Goal: Task Accomplishment & Management: Manage account settings

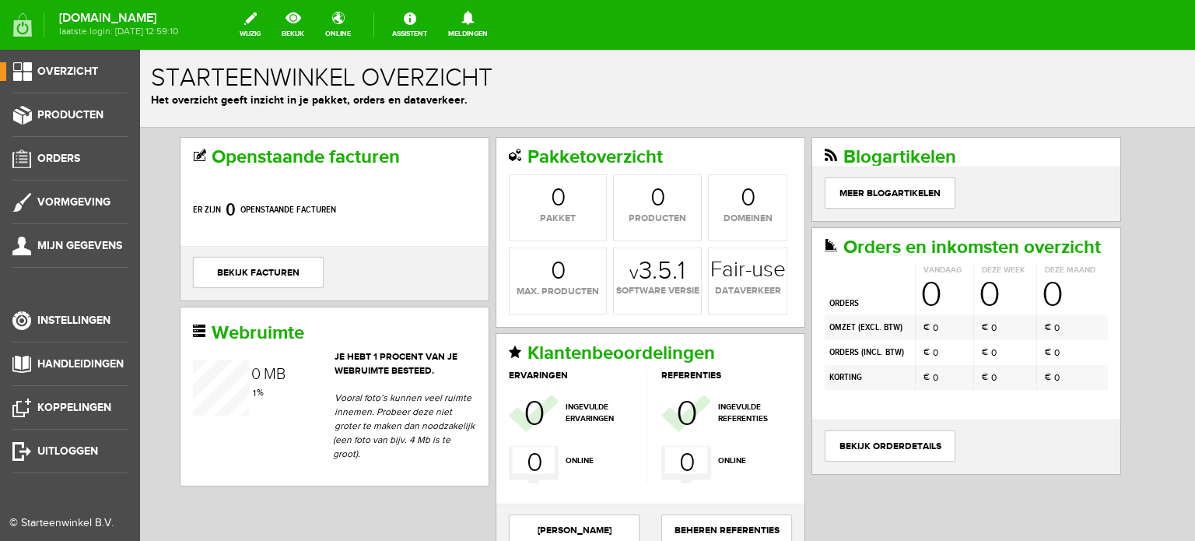
click at [60, 154] on span "Orders" at bounding box center [58, 158] width 43 height 13
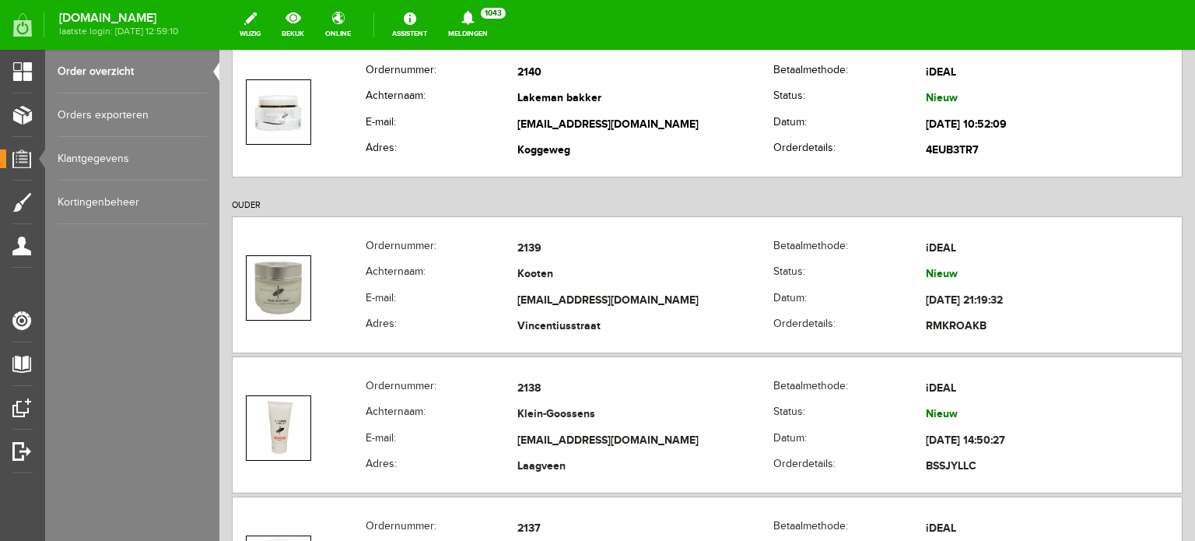
scroll to position [311, 0]
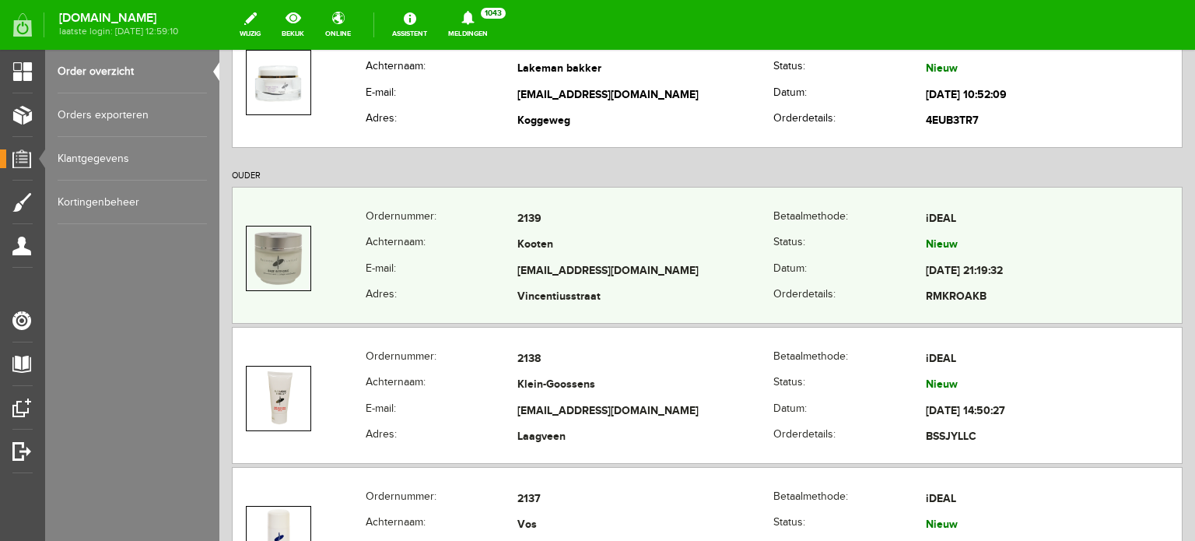
click at [535, 233] on td "Kooten" at bounding box center [645, 246] width 256 height 26
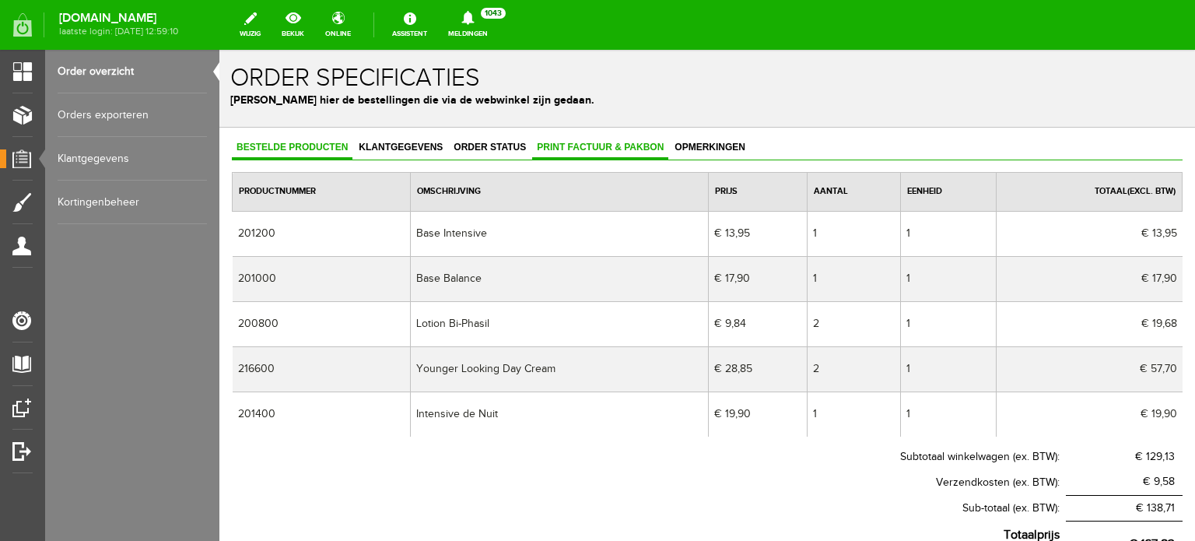
click at [591, 144] on span "Print factuur & pakbon" at bounding box center [600, 147] width 136 height 11
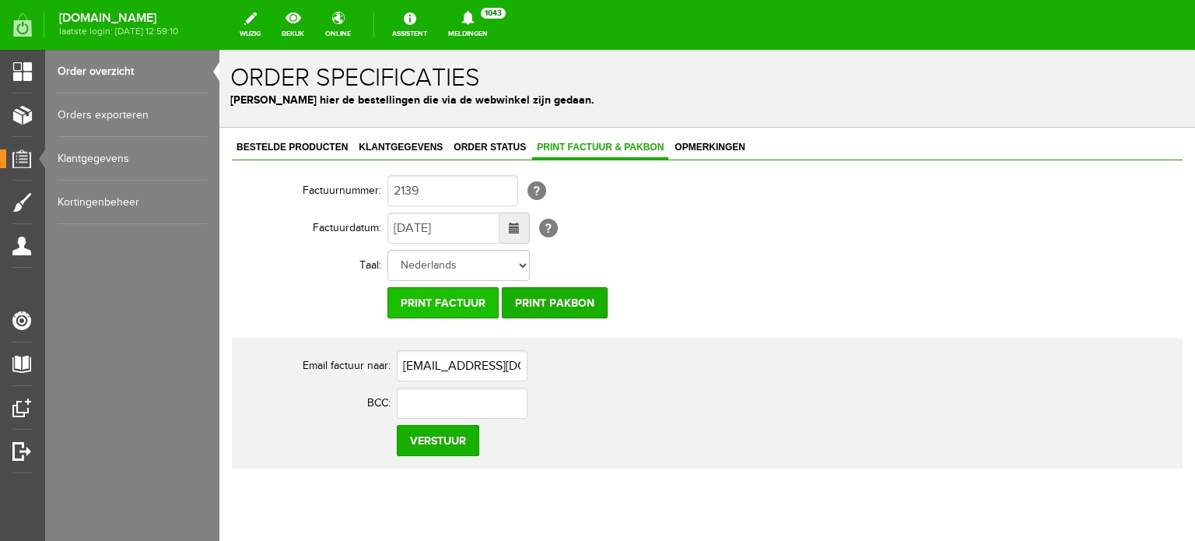
click at [460, 300] on input "Print factuur" at bounding box center [442, 302] width 111 height 31
click at [426, 144] on span "Klantgegevens" at bounding box center [400, 147] width 93 height 11
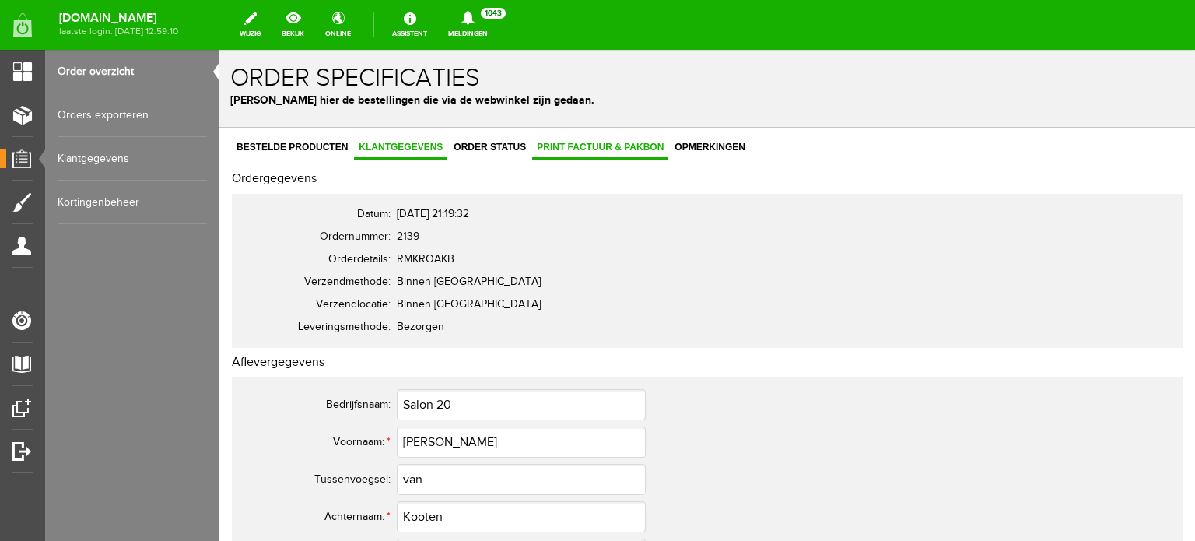
click at [638, 145] on span "Print factuur & pakbon" at bounding box center [600, 147] width 136 height 11
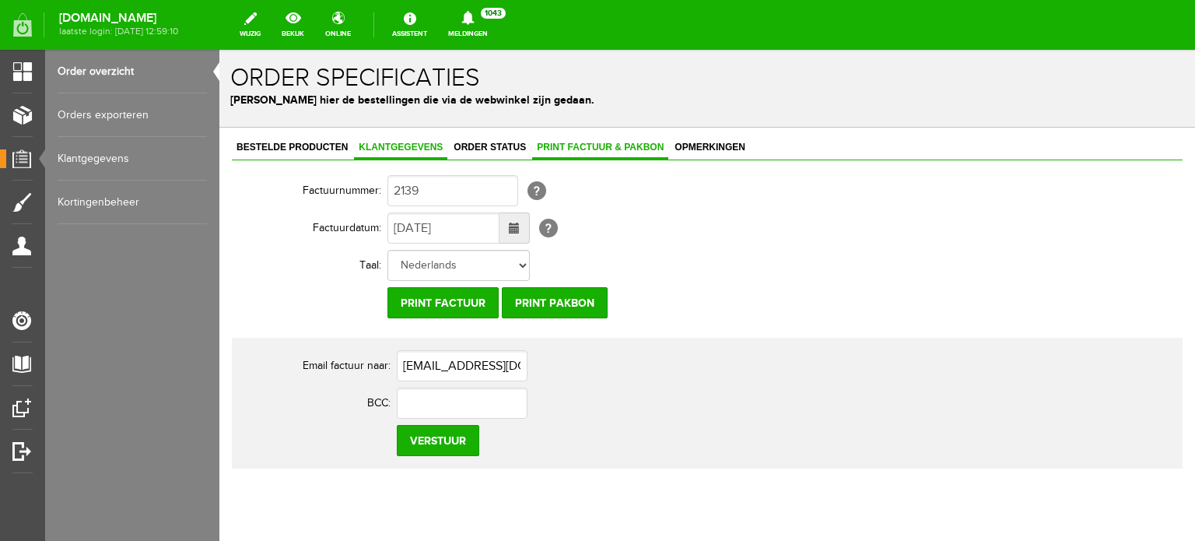
click at [404, 142] on span "Klantgegevens" at bounding box center [400, 147] width 93 height 11
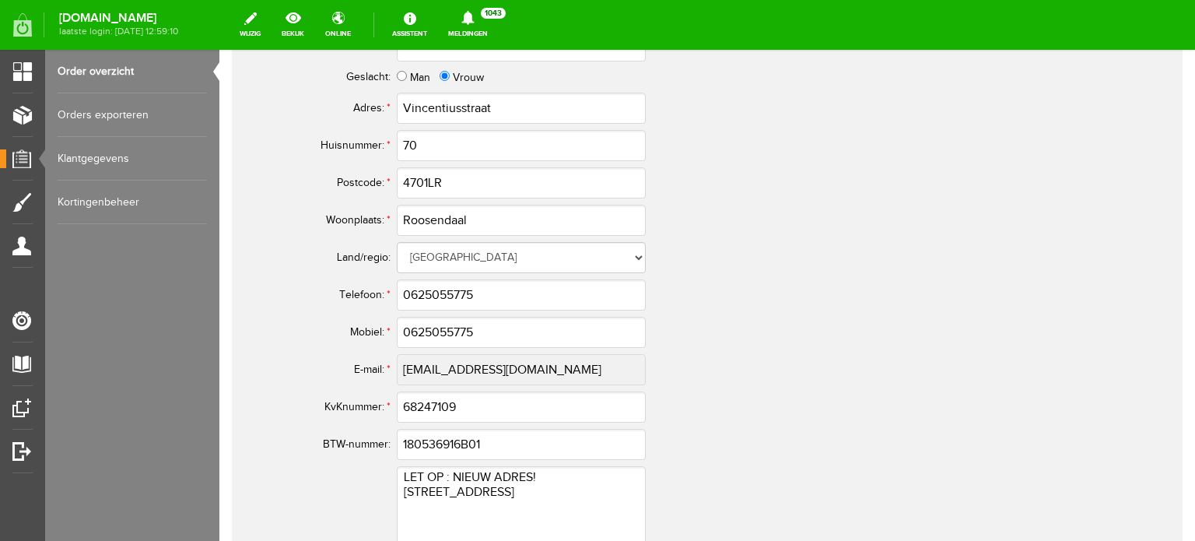
scroll to position [856, 0]
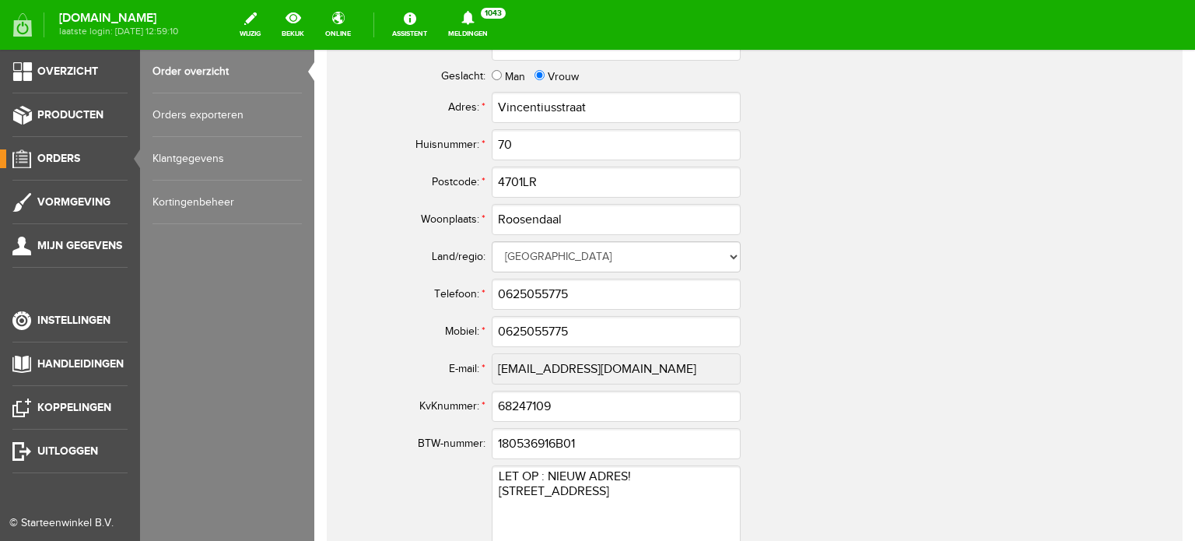
click at [47, 156] on span "Orders" at bounding box center [58, 158] width 43 height 13
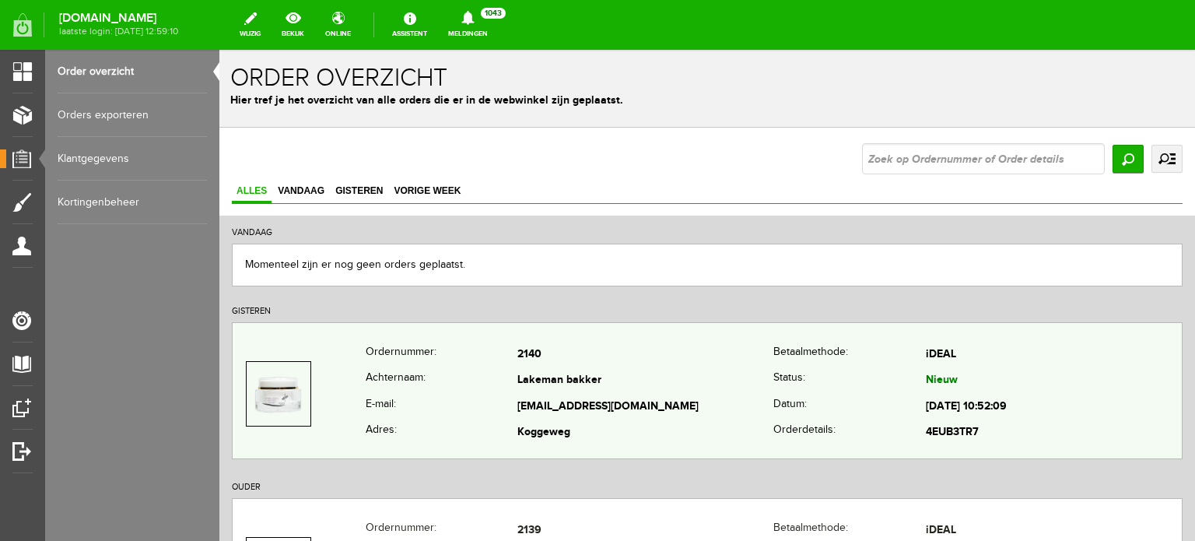
click at [519, 370] on td "Lakeman bakker" at bounding box center [645, 381] width 256 height 26
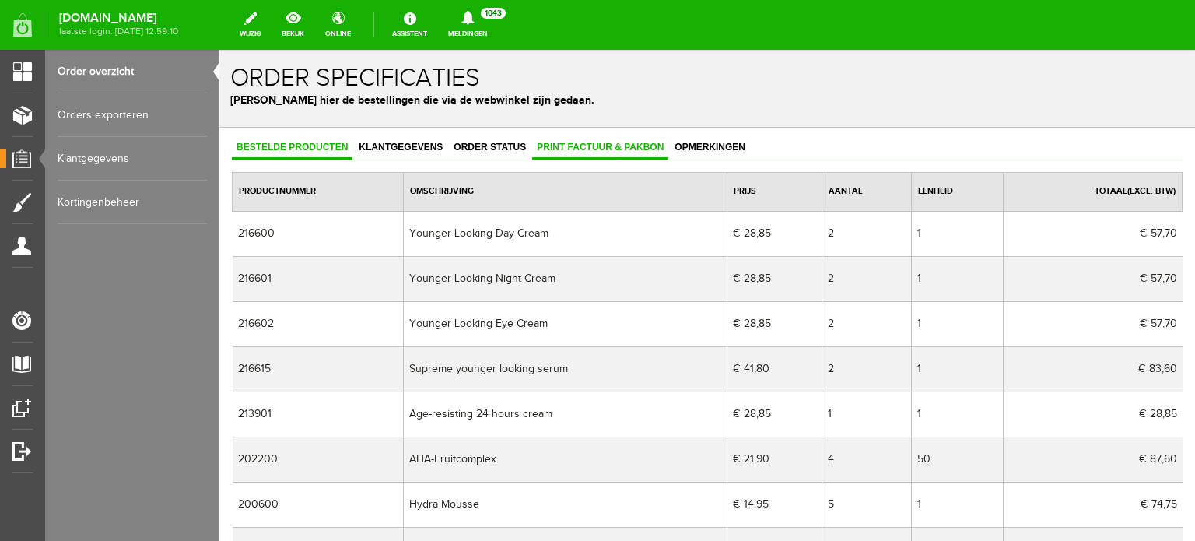
click at [578, 139] on link "Print factuur & pakbon" at bounding box center [600, 148] width 136 height 23
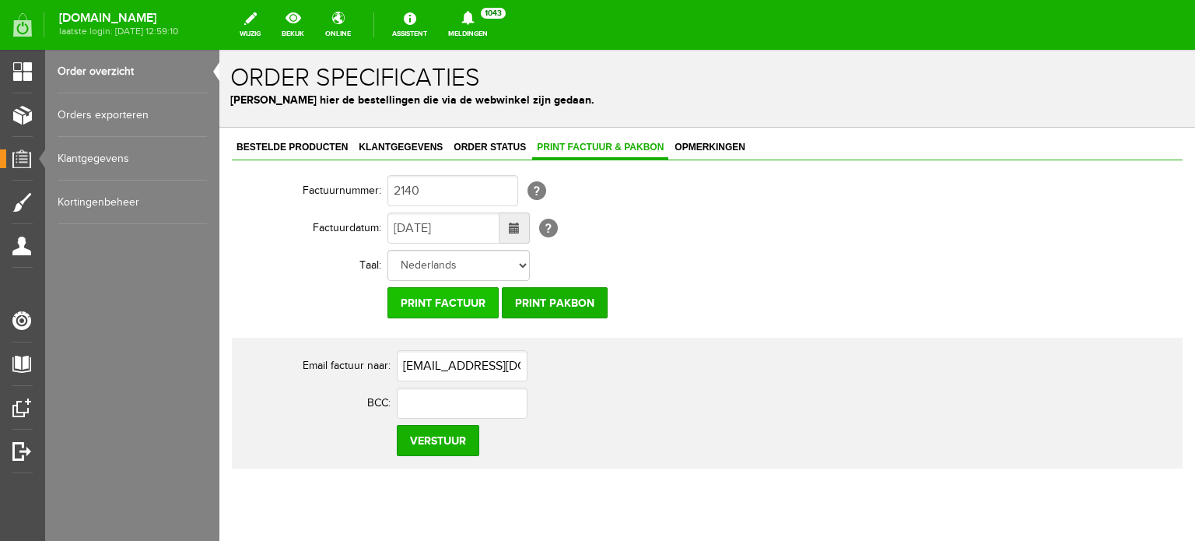
click at [420, 298] on input "Print factuur" at bounding box center [442, 302] width 111 height 31
